Goal: Transaction & Acquisition: Purchase product/service

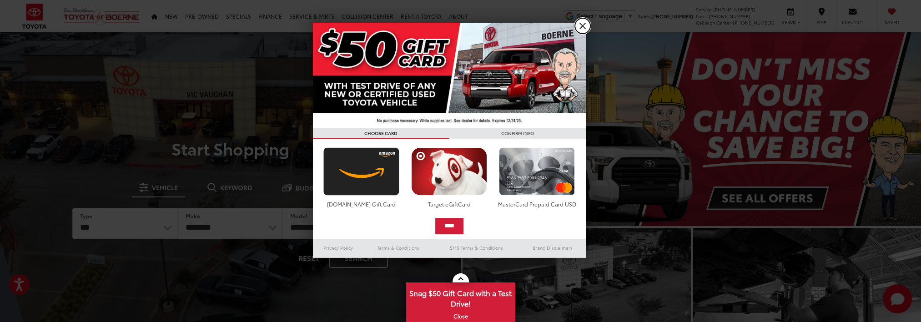
click at [580, 27] on link "X" at bounding box center [582, 25] width 15 height 15
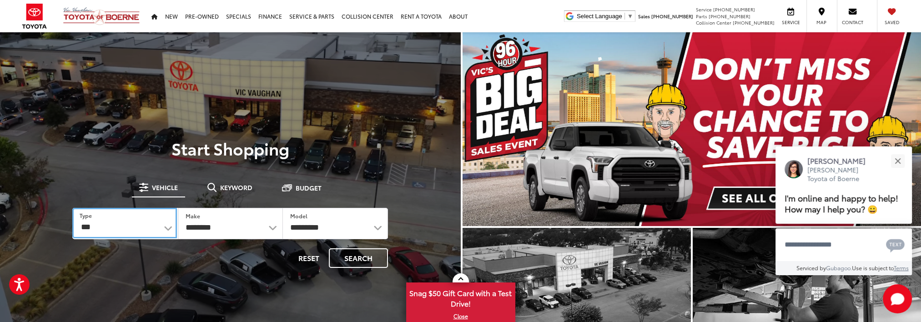
click at [158, 226] on select "*** *** **** *********" at bounding box center [124, 223] width 105 height 30
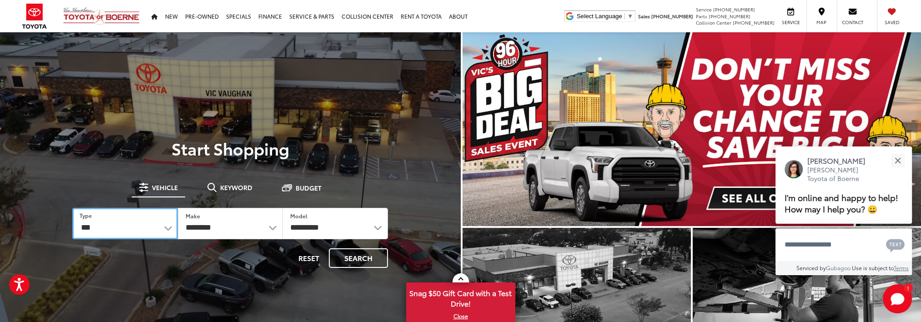
select select "******"
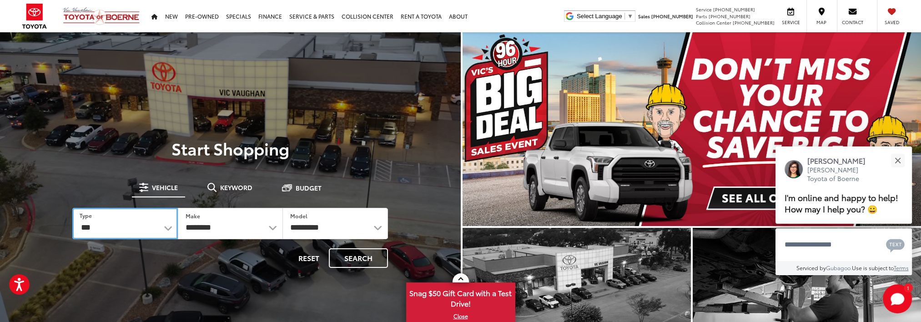
click at [72, 208] on select "*** *** **** *********" at bounding box center [124, 223] width 105 height 31
select select "******"
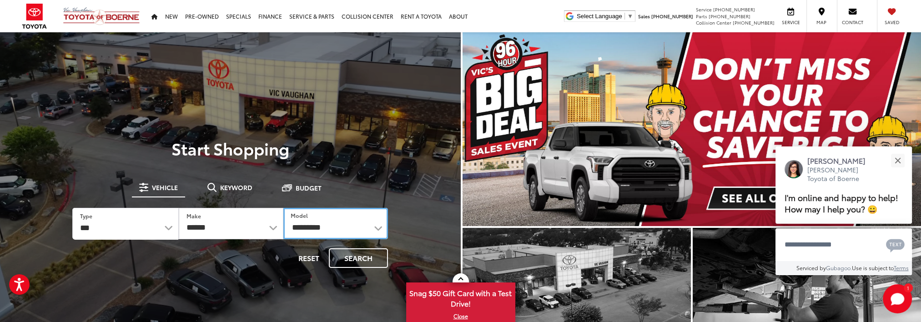
click at [329, 224] on select "**********" at bounding box center [335, 223] width 105 height 31
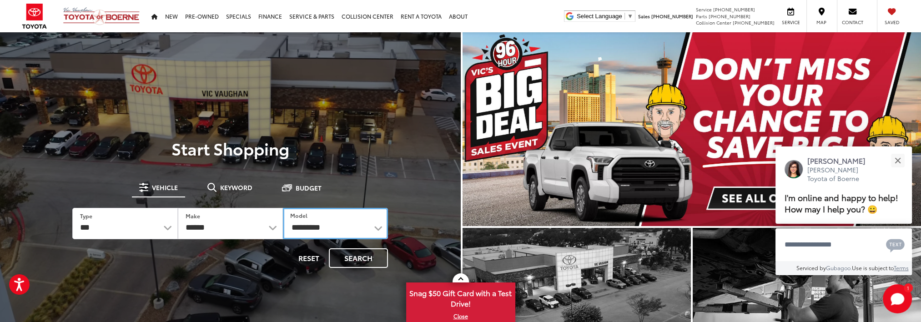
select select "******"
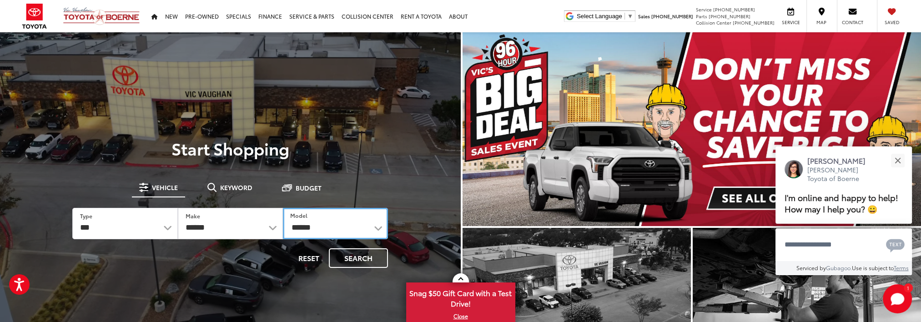
click at [283, 208] on select "**********" at bounding box center [335, 223] width 105 height 31
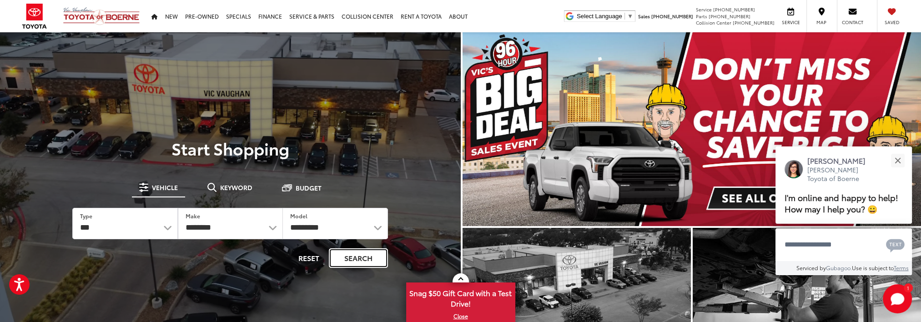
click at [356, 254] on button "Search" at bounding box center [358, 258] width 59 height 20
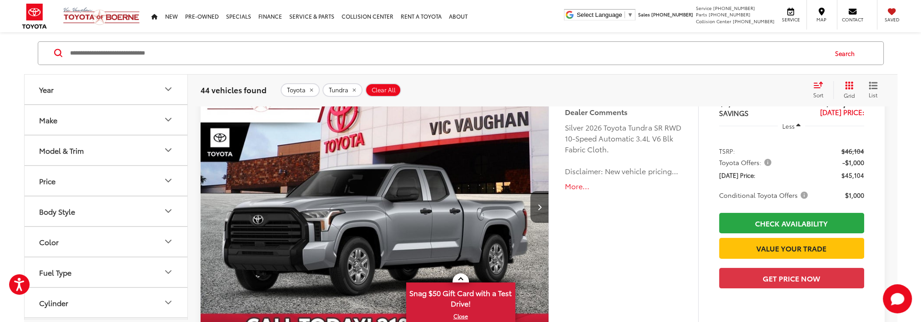
click at [170, 151] on icon "Model & Trim" at bounding box center [168, 150] width 11 height 11
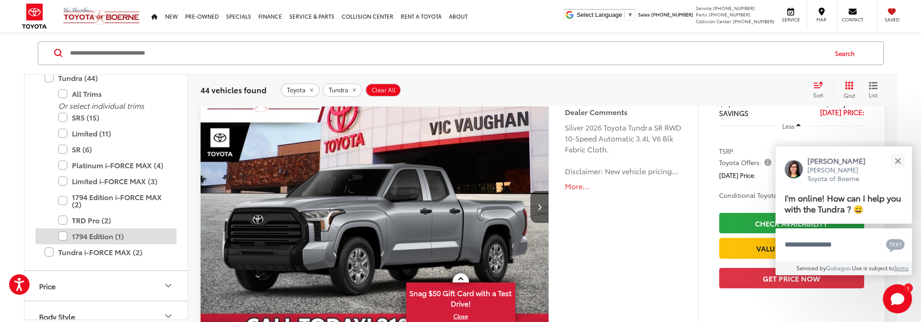
scroll to position [495, 0]
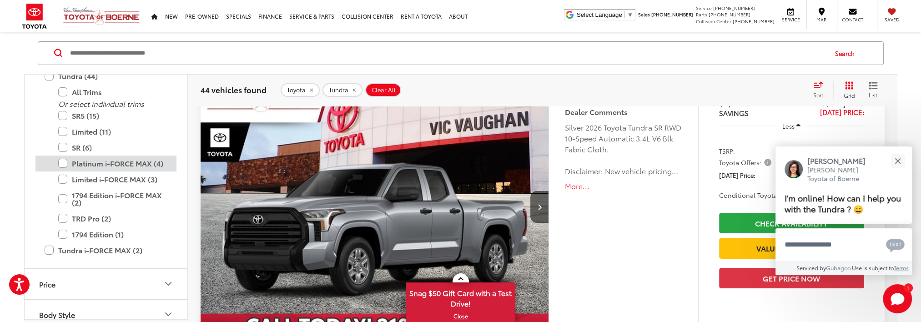
click at [63, 165] on label "Platinum i-FORCE MAX (4)" at bounding box center [112, 164] width 109 height 16
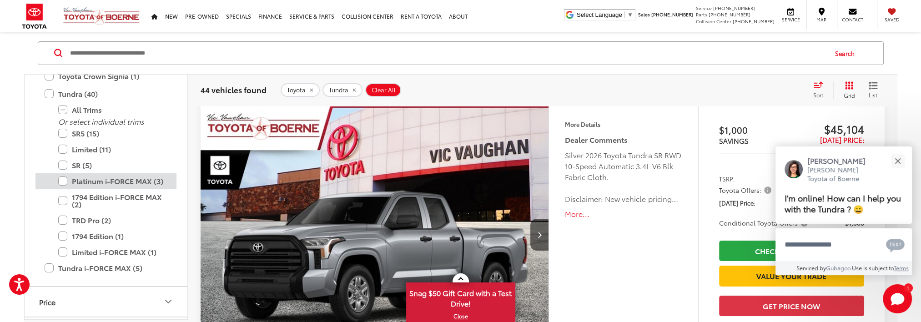
scroll to position [105, 0]
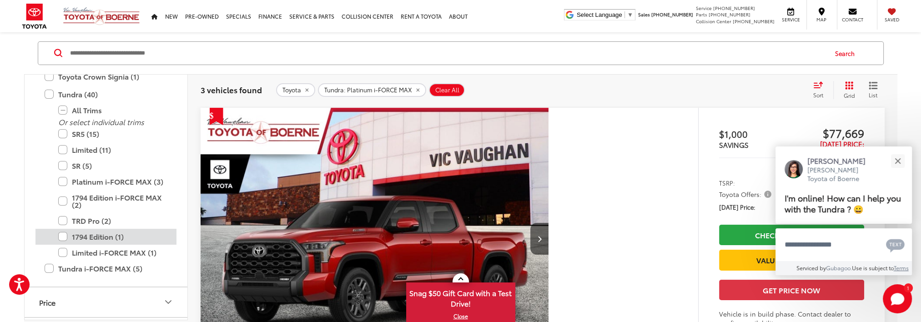
click at [64, 238] on label "1794 Edition (1)" at bounding box center [112, 237] width 109 height 16
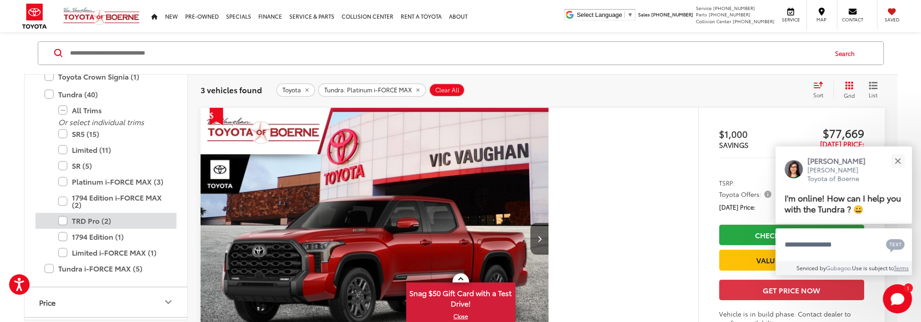
click at [62, 221] on label "TRD Pro (2)" at bounding box center [112, 221] width 109 height 16
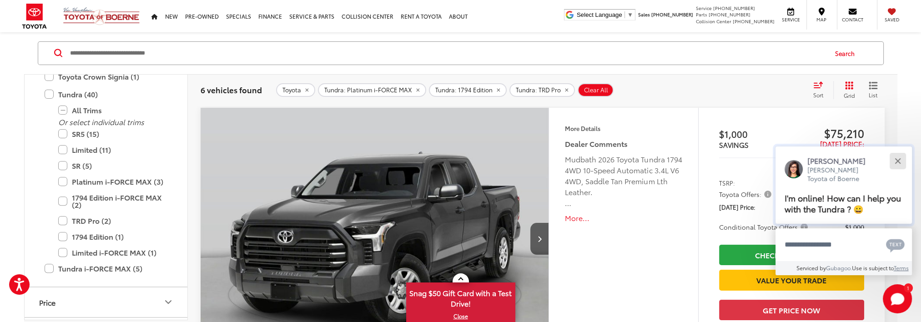
click at [902, 162] on button "Close" at bounding box center [898, 161] width 20 height 20
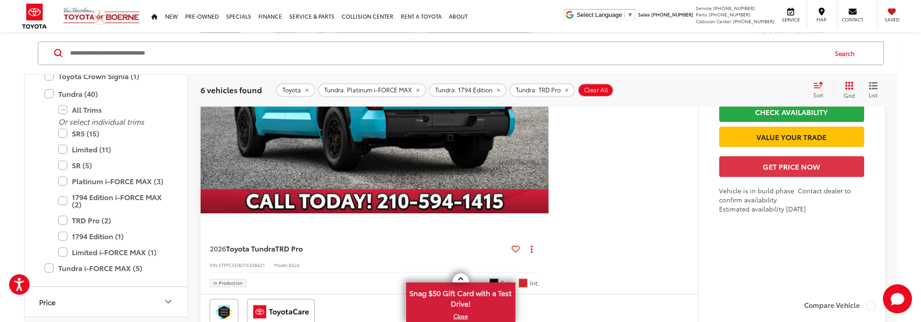
scroll to position [1424, 0]
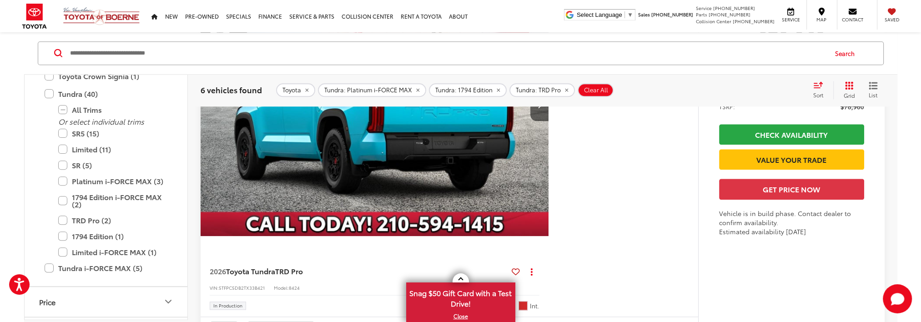
click at [577, 195] on div "2026 Toyota Tundra TRD Pro Copy Link Share Print View Details VIN: 5TFPC5DB2TX3…" at bounding box center [543, 163] width 684 height 377
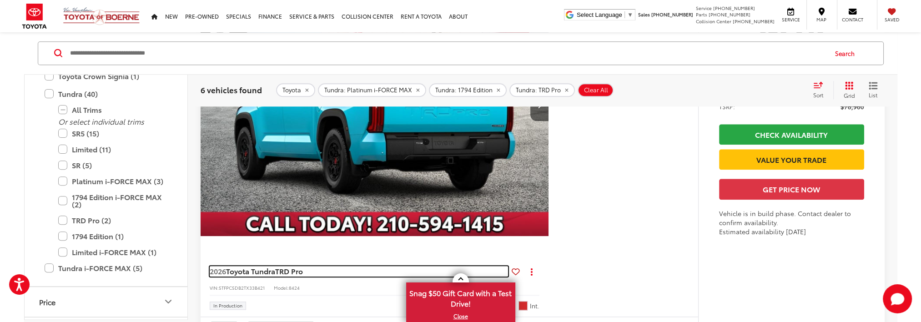
click at [288, 269] on span "TRD Pro" at bounding box center [289, 271] width 28 height 10
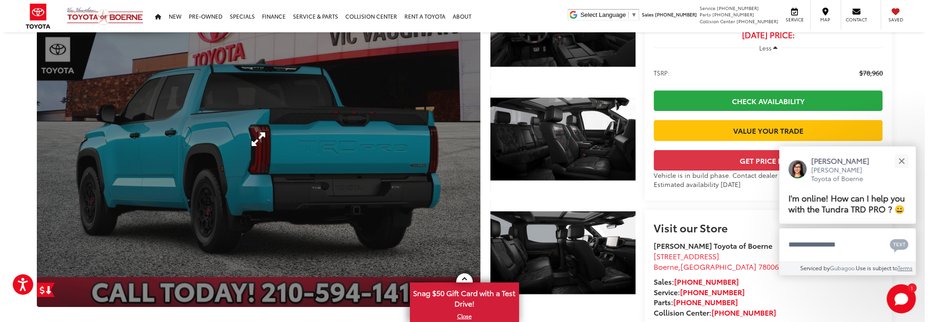
scroll to position [91, 0]
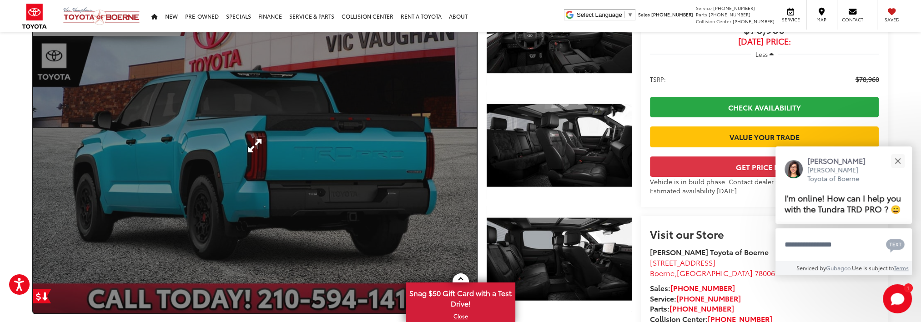
click at [419, 180] on link "Expand Photo 0" at bounding box center [255, 146] width 444 height 336
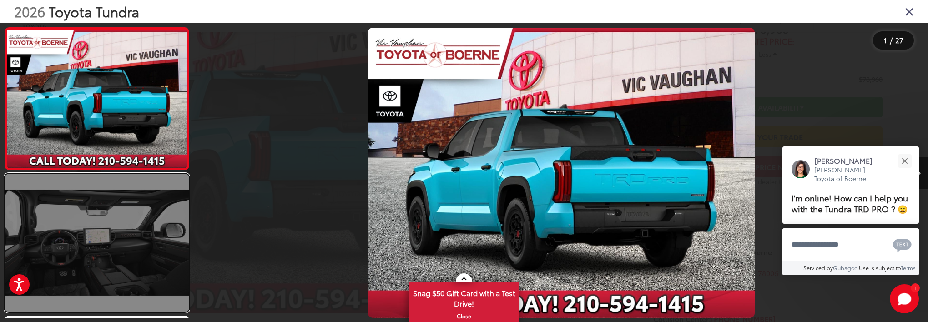
click at [99, 222] on link at bounding box center [97, 243] width 185 height 138
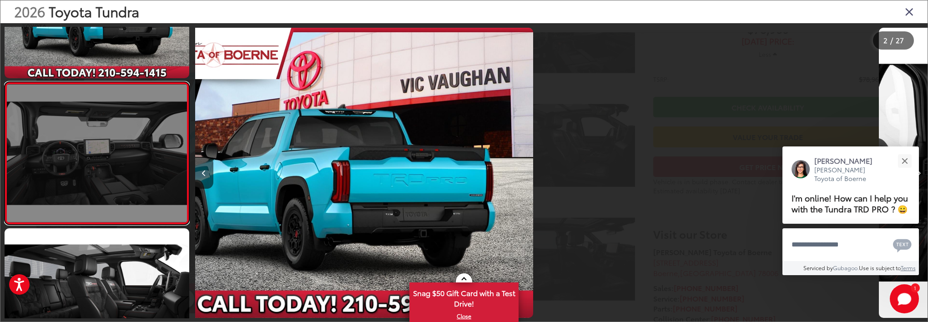
scroll to position [94, 0]
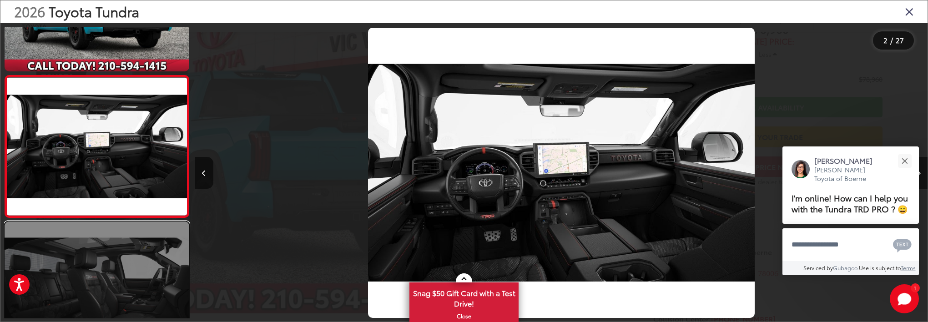
click at [104, 260] on link at bounding box center [97, 291] width 185 height 138
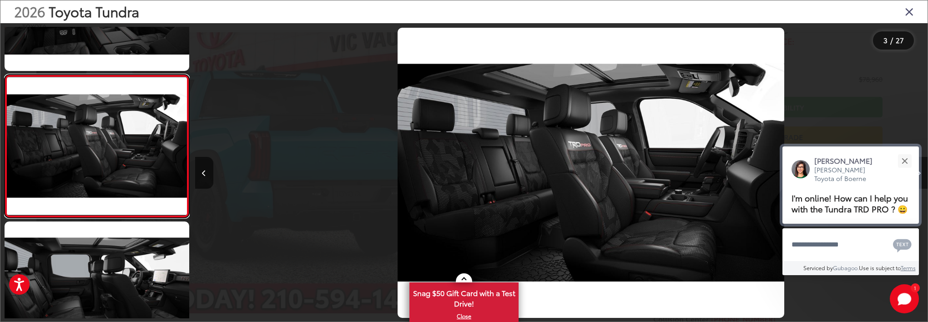
scroll to position [0, 1465]
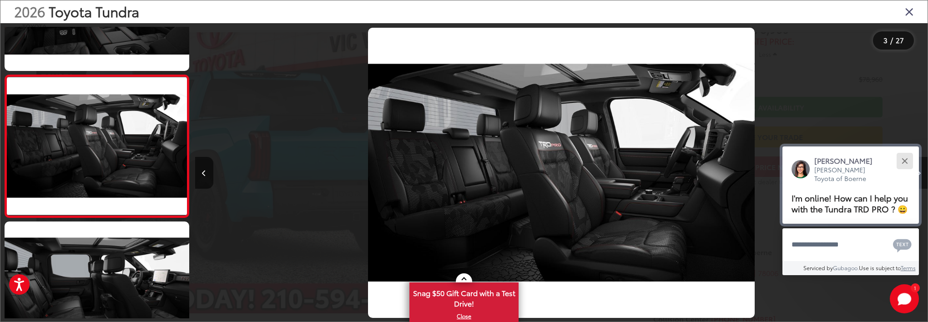
click at [907, 158] on div "Close" at bounding box center [905, 161] width 6 height 6
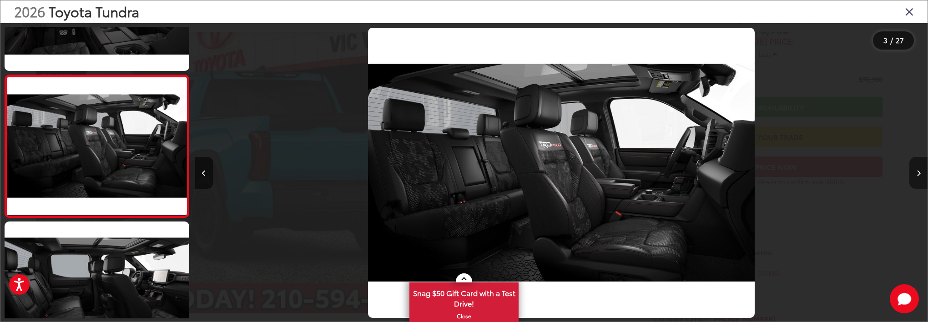
click at [921, 171] on button "Next image" at bounding box center [918, 173] width 18 height 32
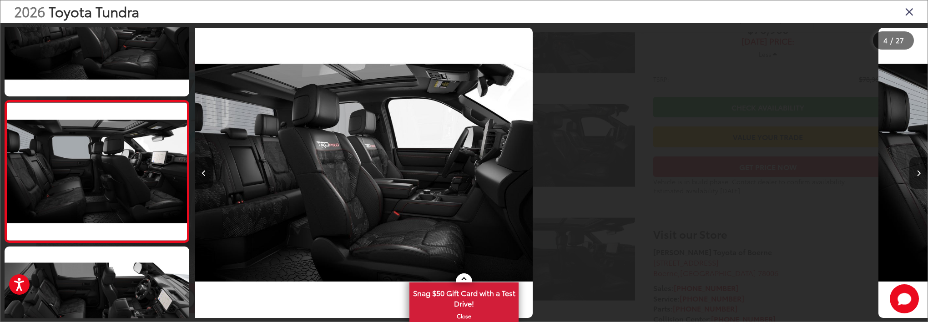
scroll to position [378, 0]
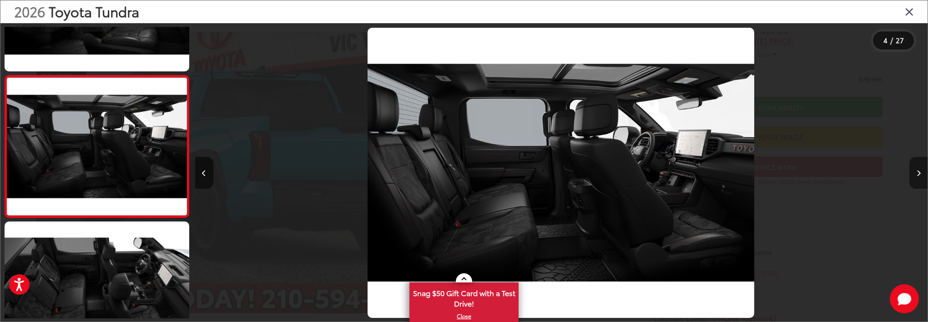
click at [921, 171] on button "Next image" at bounding box center [918, 173] width 18 height 32
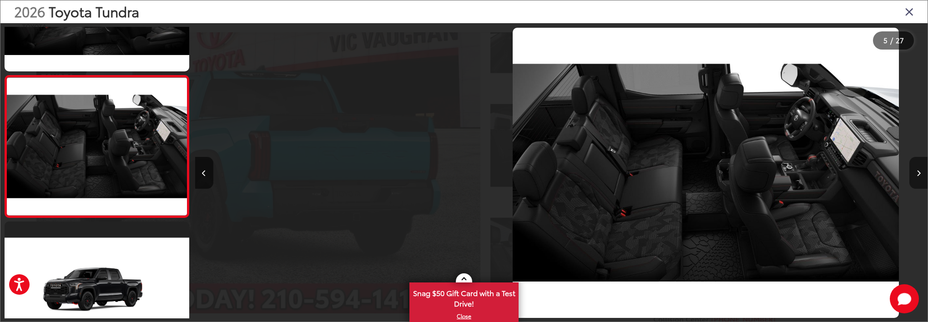
scroll to position [0, 2931]
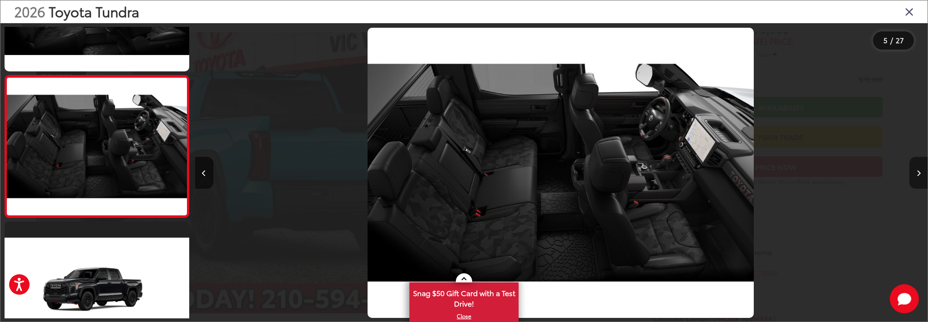
click at [921, 171] on button "Next image" at bounding box center [918, 173] width 18 height 32
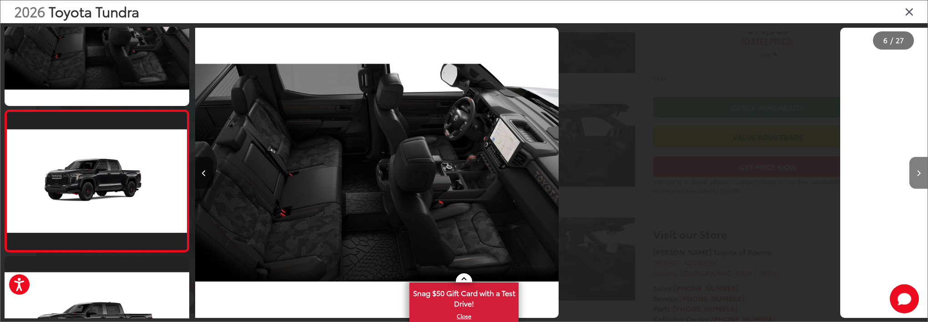
scroll to position [0, 0]
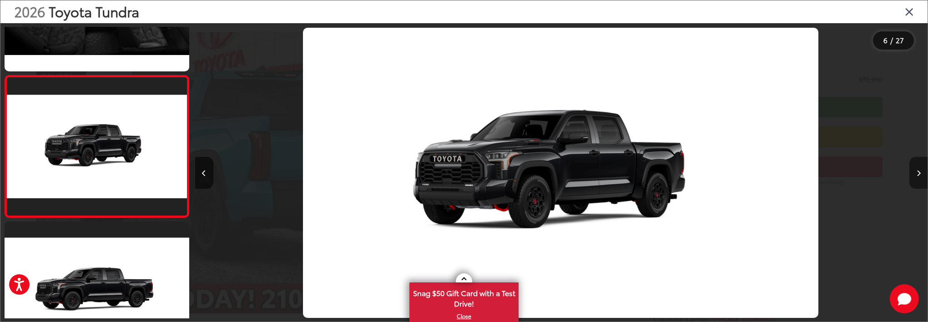
click at [921, 171] on button "Next image" at bounding box center [918, 173] width 18 height 32
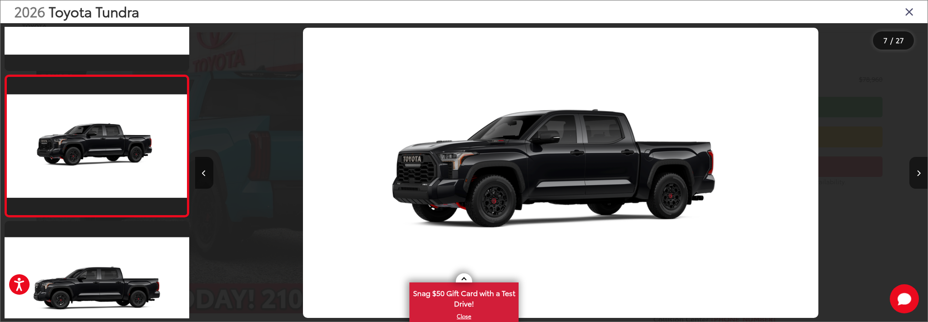
click at [921, 171] on button "Next image" at bounding box center [918, 173] width 18 height 32
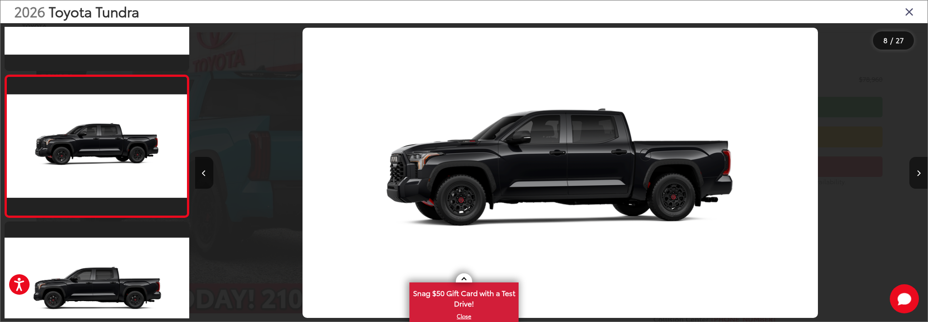
click at [921, 171] on button "Next image" at bounding box center [918, 173] width 18 height 32
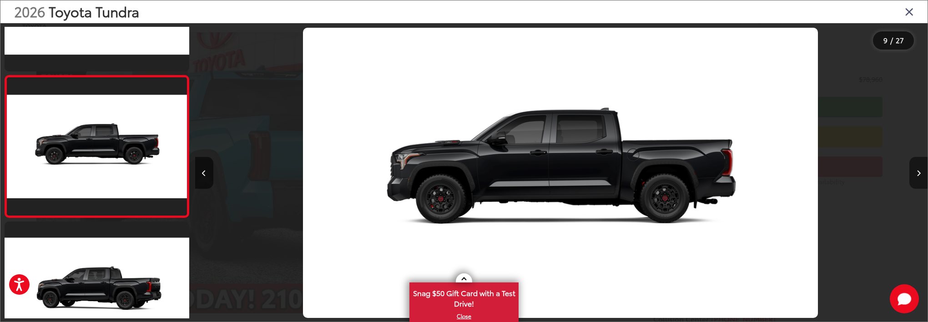
click at [921, 171] on button "Next image" at bounding box center [918, 173] width 18 height 32
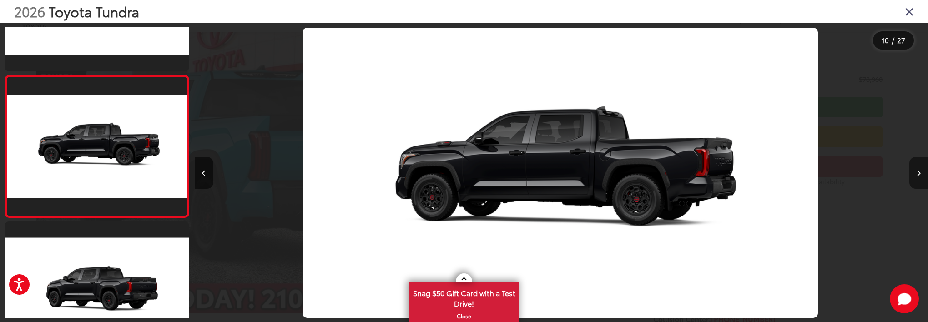
click at [921, 171] on button "Next image" at bounding box center [918, 173] width 18 height 32
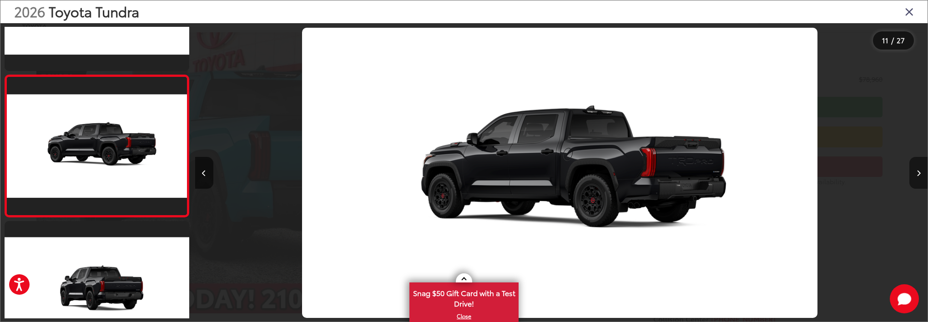
click at [921, 171] on button "Next image" at bounding box center [918, 173] width 18 height 32
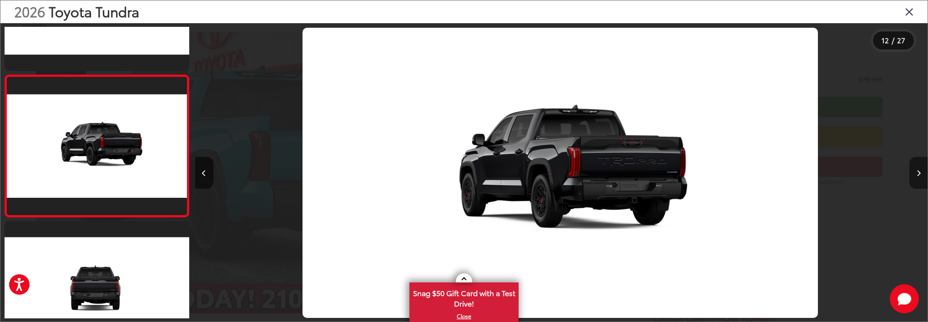
click at [921, 171] on button "Next image" at bounding box center [918, 173] width 18 height 32
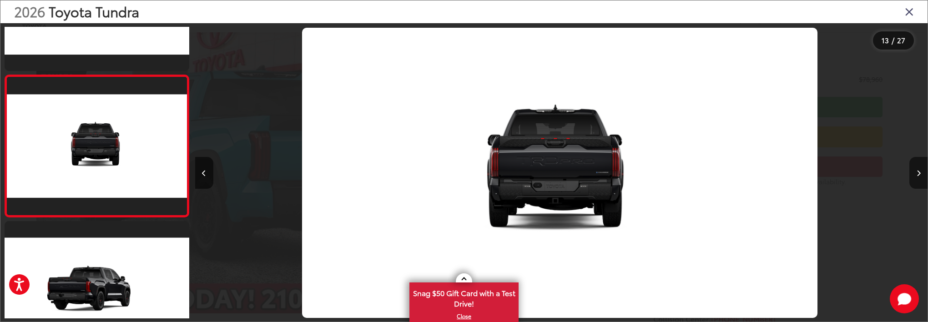
click at [908, 12] on icon "Close gallery" at bounding box center [909, 11] width 9 height 12
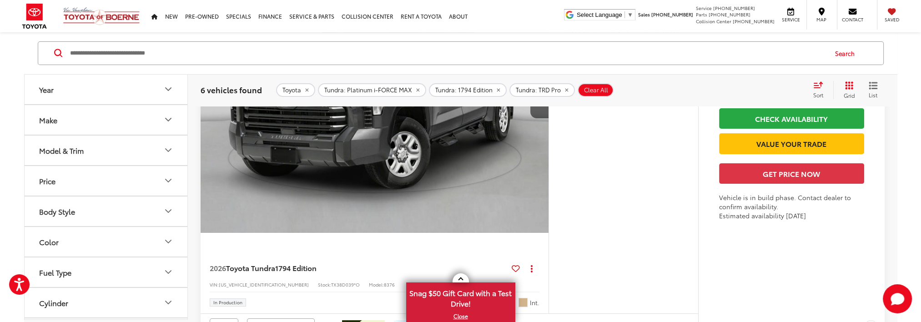
click at [164, 237] on icon "Color" at bounding box center [168, 242] width 11 height 11
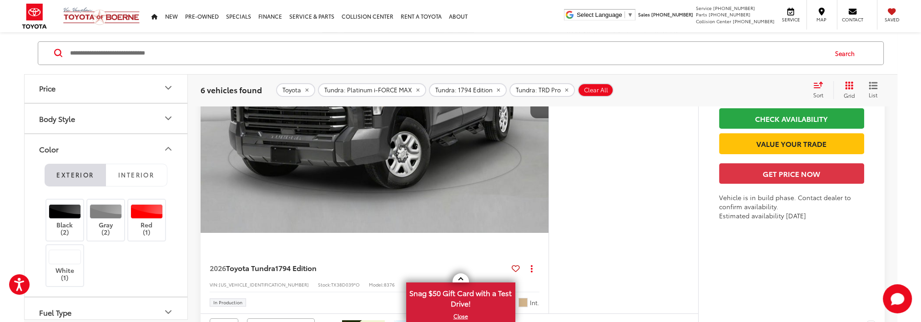
scroll to position [91, 0]
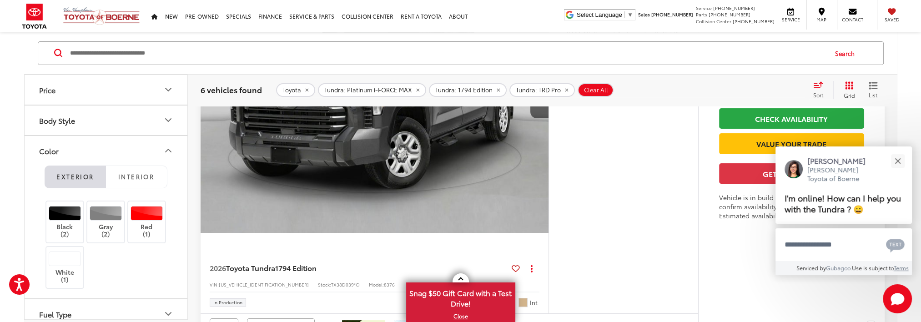
click at [166, 149] on icon "Color" at bounding box center [168, 151] width 11 height 11
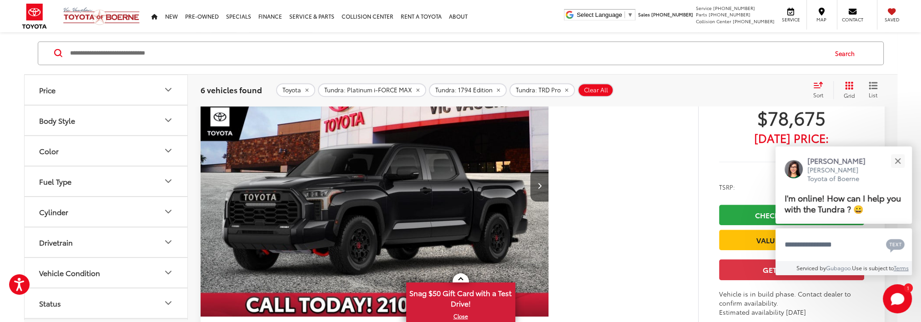
scroll to position [969, 0]
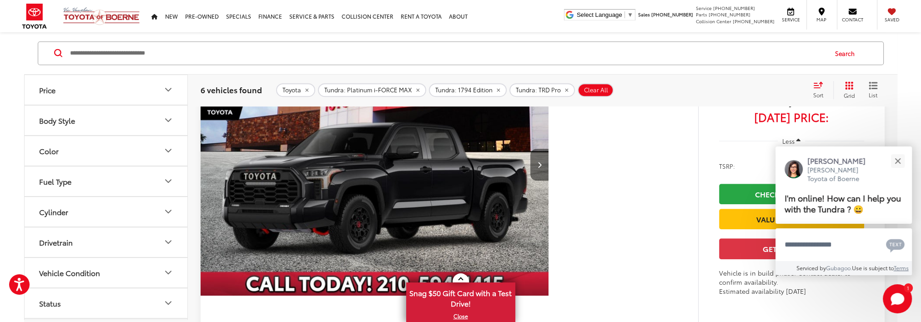
click at [545, 164] on button "Next image" at bounding box center [539, 165] width 18 height 32
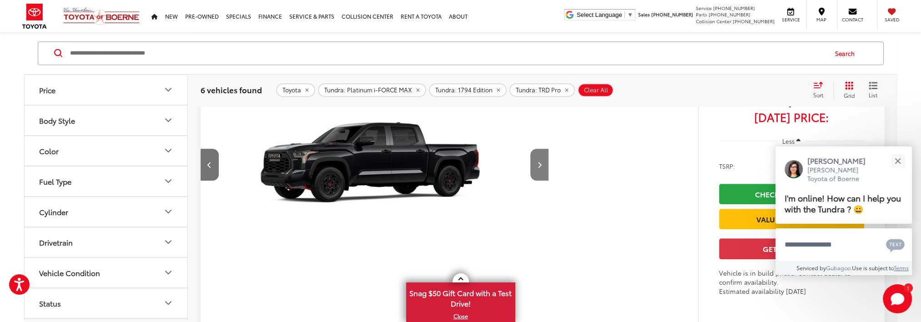
click at [545, 164] on button "Next image" at bounding box center [539, 165] width 18 height 32
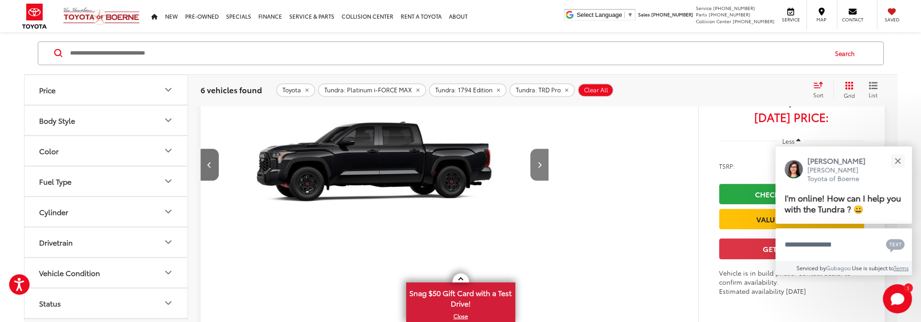
click at [545, 164] on button "Next image" at bounding box center [539, 165] width 18 height 32
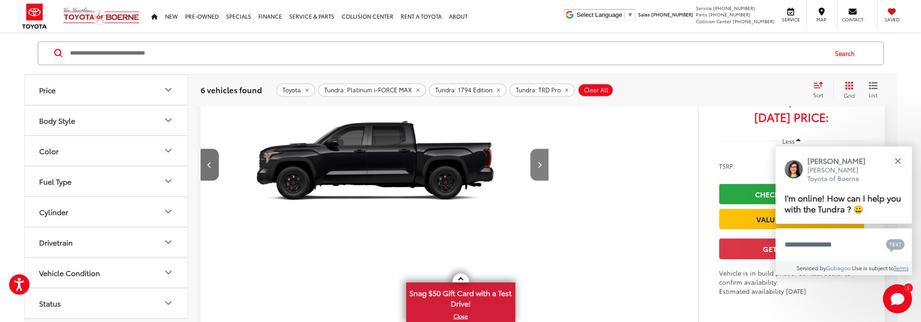
click at [545, 164] on button "Next image" at bounding box center [539, 165] width 18 height 32
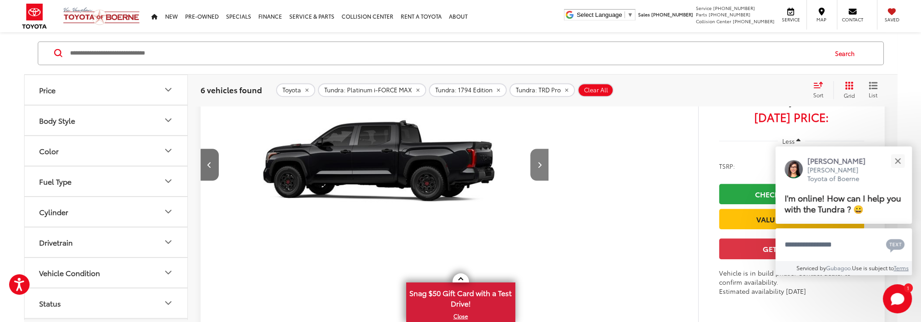
click at [545, 164] on button "Next image" at bounding box center [539, 165] width 18 height 32
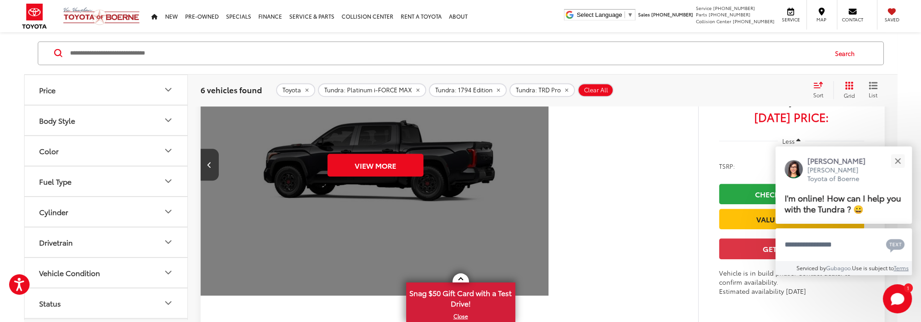
scroll to position [0, 1749]
click at [545, 164] on div "View More" at bounding box center [375, 165] width 350 height 262
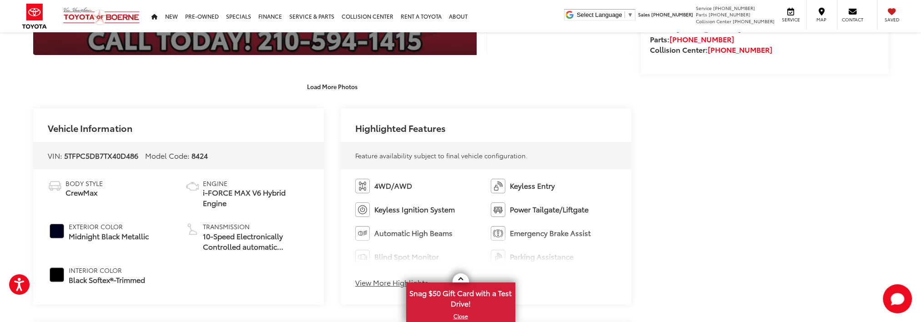
scroll to position [409, 0]
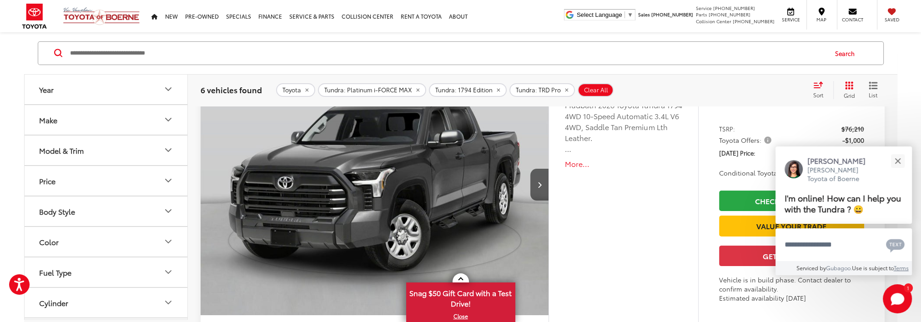
scroll to position [150, 0]
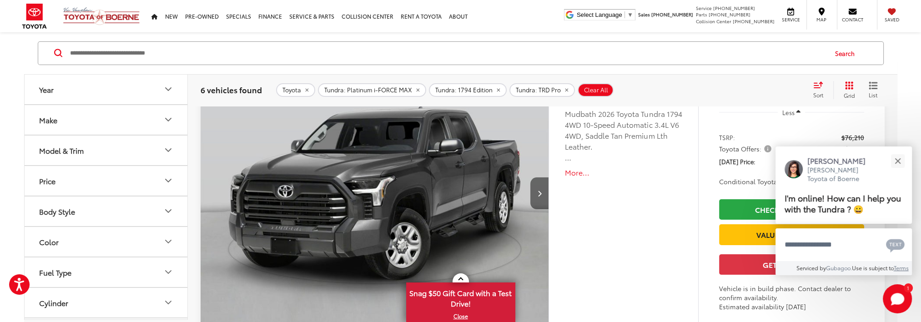
click at [543, 199] on button "Next image" at bounding box center [539, 193] width 18 height 32
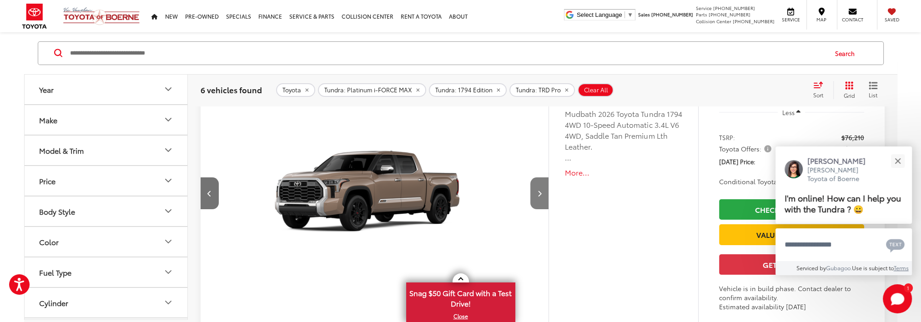
click at [543, 199] on button "Next image" at bounding box center [539, 193] width 18 height 32
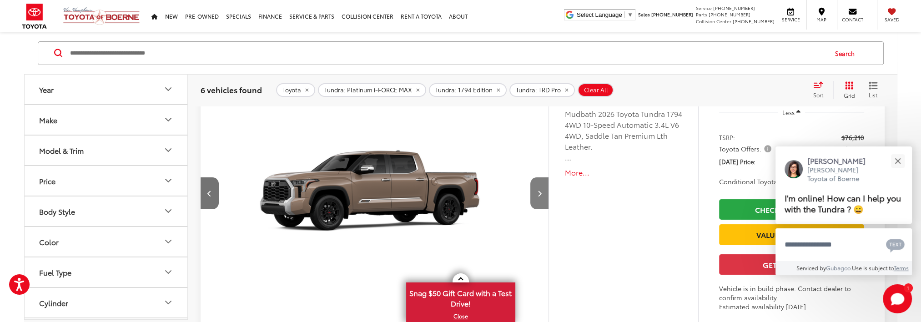
click at [543, 199] on button "Next image" at bounding box center [539, 193] width 18 height 32
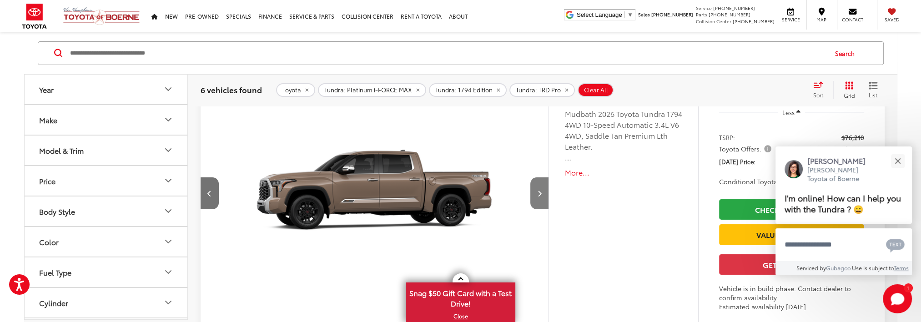
click at [543, 199] on button "Next image" at bounding box center [539, 193] width 18 height 32
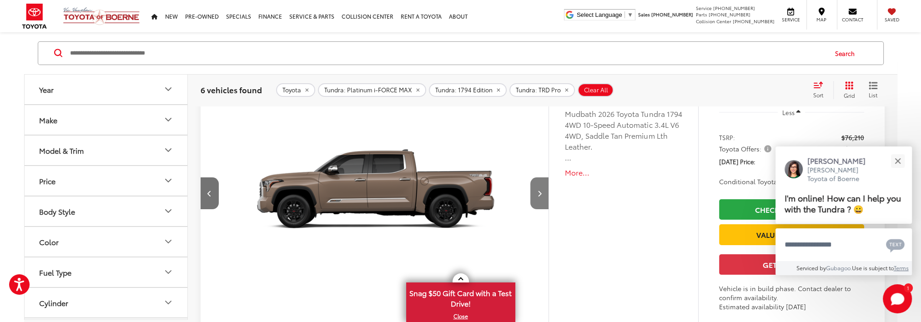
click at [543, 199] on button "Next image" at bounding box center [539, 193] width 18 height 32
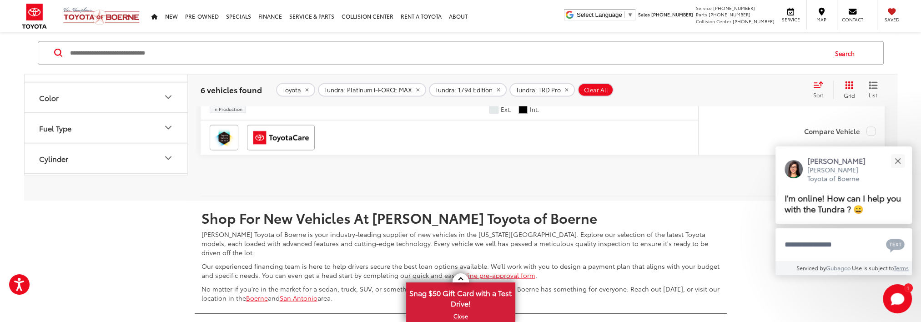
scroll to position [2454, 0]
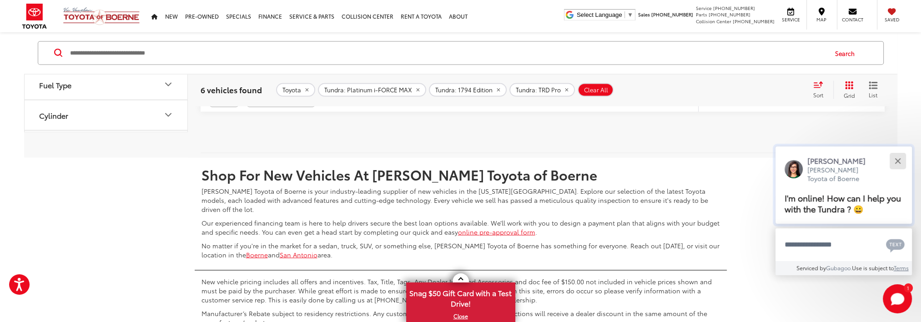
click at [900, 161] on button "Close" at bounding box center [898, 161] width 20 height 20
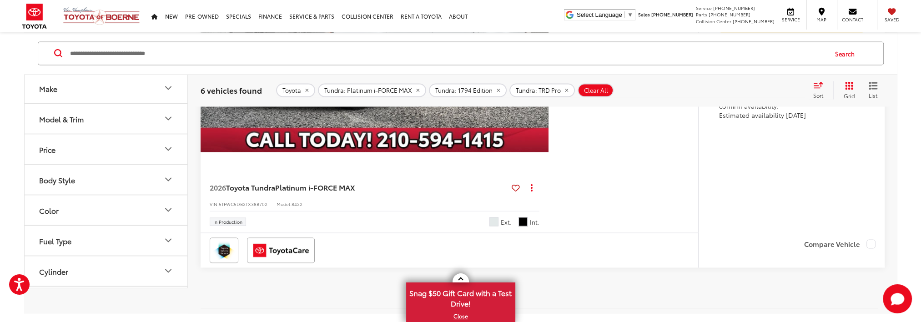
scroll to position [2136, 0]
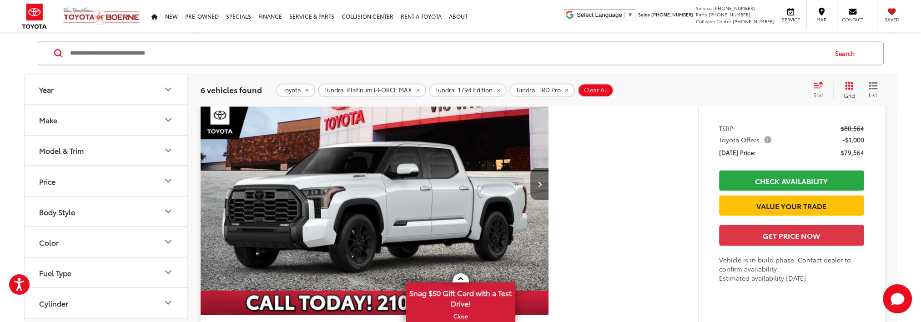
click at [538, 181] on icon "Next image" at bounding box center [540, 184] width 4 height 6
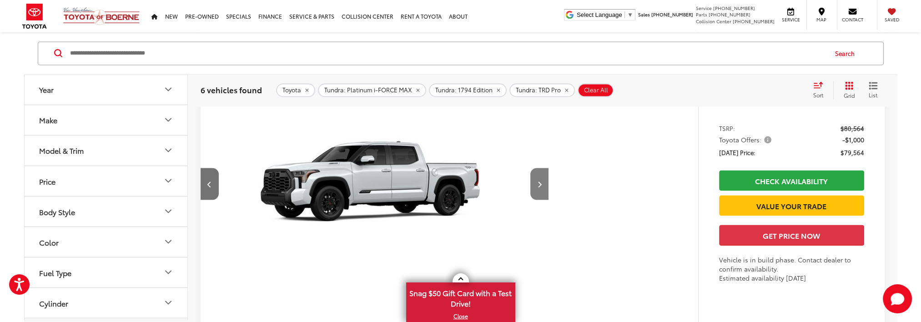
click at [538, 181] on icon "Next image" at bounding box center [540, 184] width 4 height 6
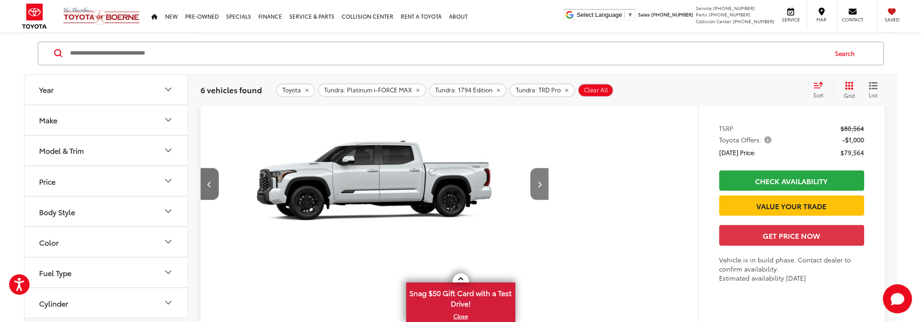
click at [538, 181] on icon "Next image" at bounding box center [540, 184] width 4 height 6
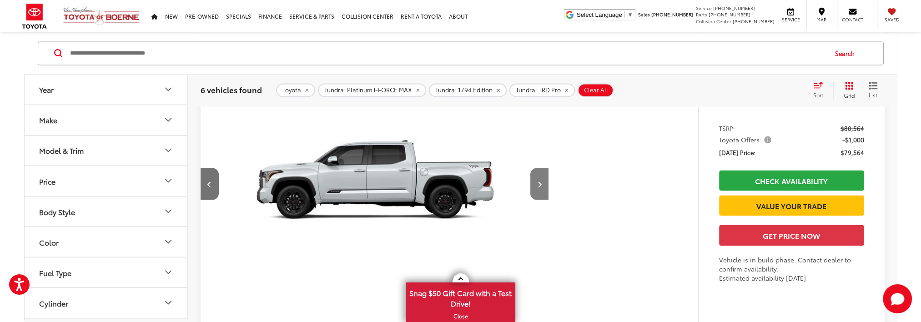
click at [538, 181] on icon "Next image" at bounding box center [540, 184] width 4 height 6
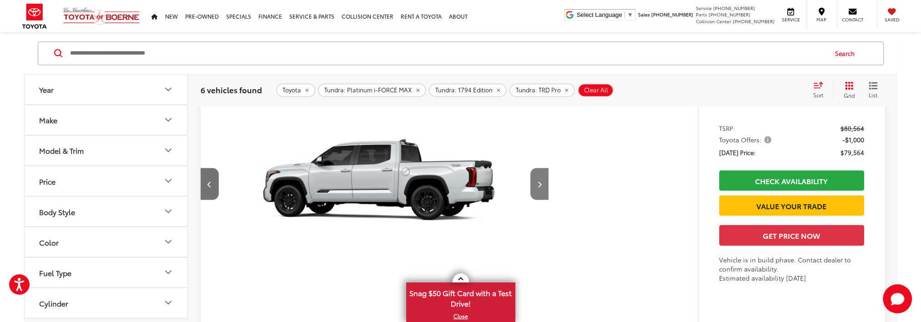
click at [538, 181] on icon "Next image" at bounding box center [540, 184] width 4 height 6
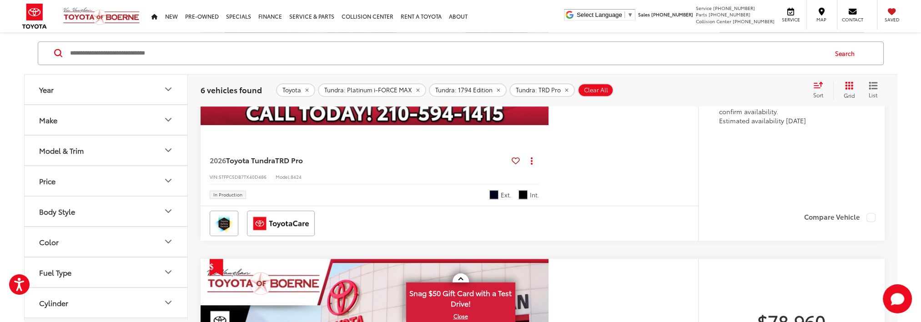
scroll to position [1135, 0]
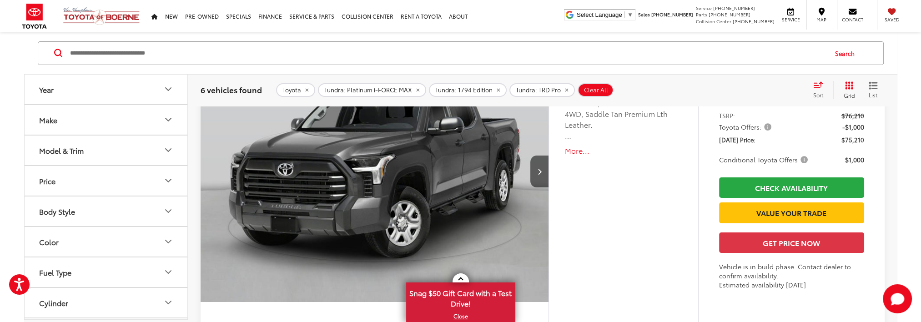
scroll to position [150, 0]
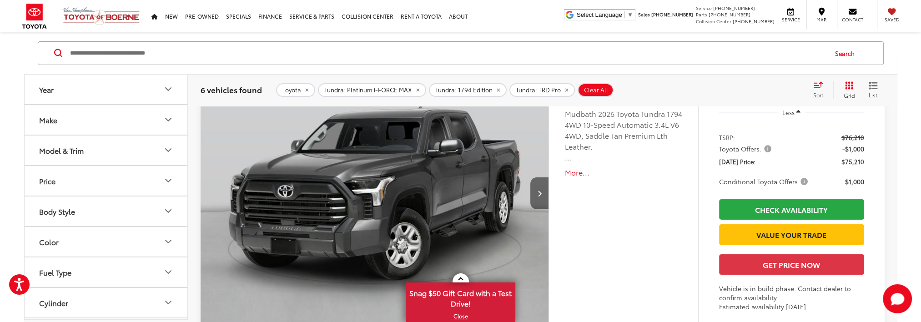
click at [542, 187] on button "Next image" at bounding box center [539, 193] width 18 height 32
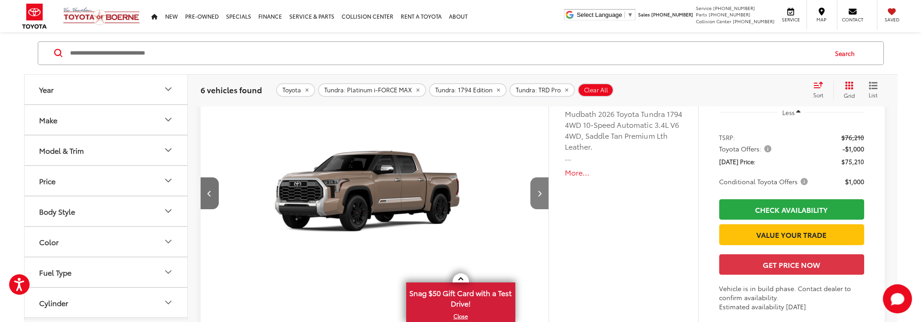
click at [539, 190] on icon "Next image" at bounding box center [540, 193] width 4 height 6
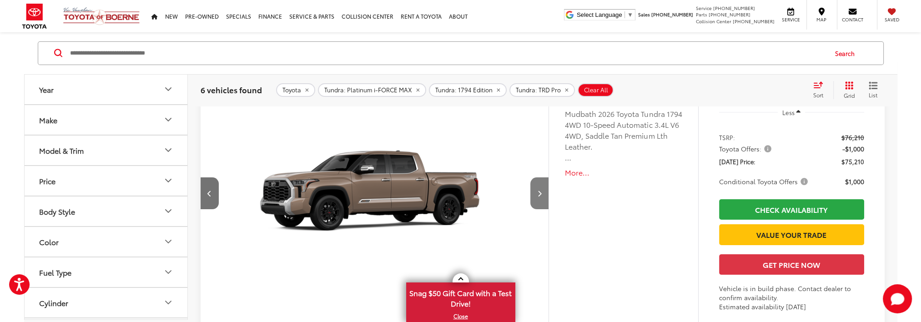
click at [539, 190] on icon "Next image" at bounding box center [540, 193] width 4 height 6
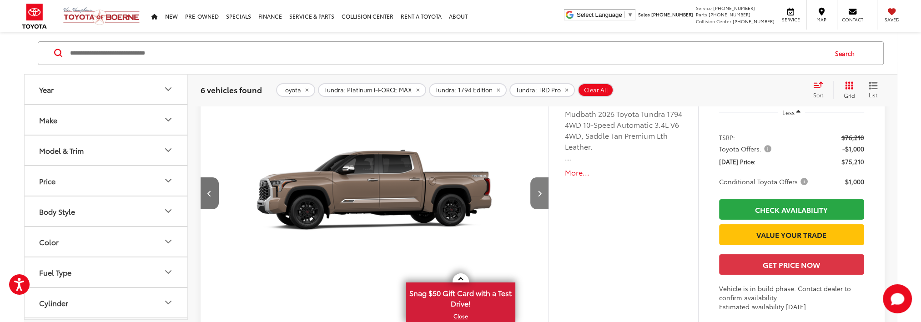
click at [539, 190] on icon "Next image" at bounding box center [540, 193] width 4 height 6
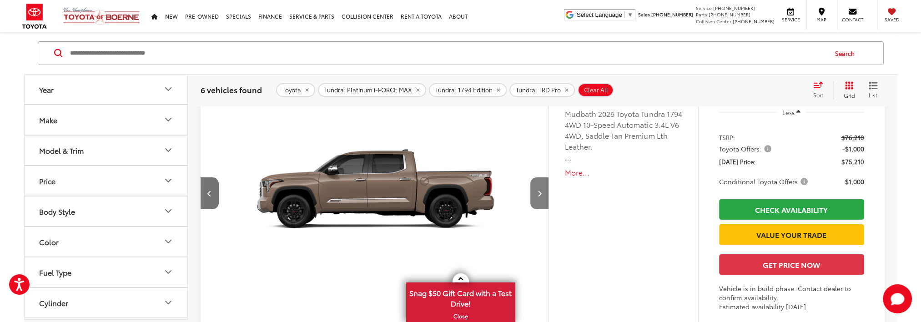
click at [539, 190] on icon "Next image" at bounding box center [540, 193] width 4 height 6
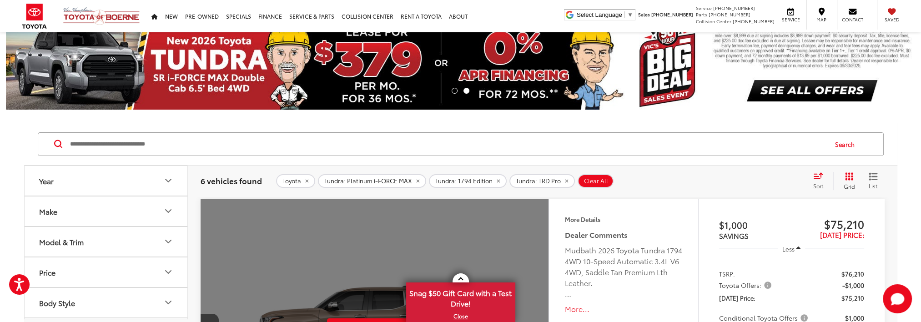
scroll to position [0, 0]
